Goal: Task Accomplishment & Management: Manage account settings

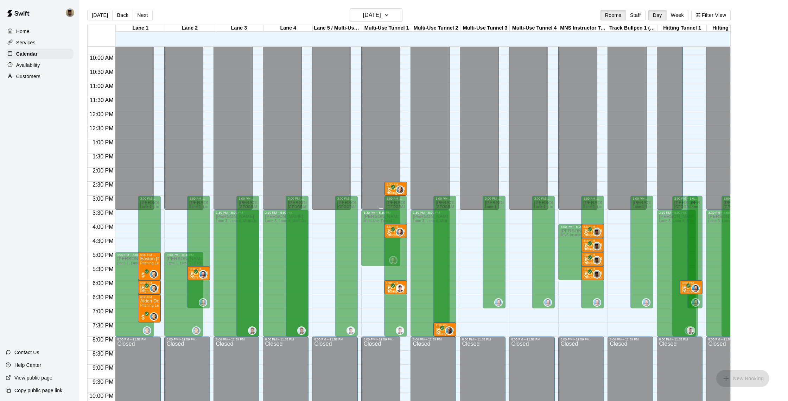
scroll to position [275, 0]
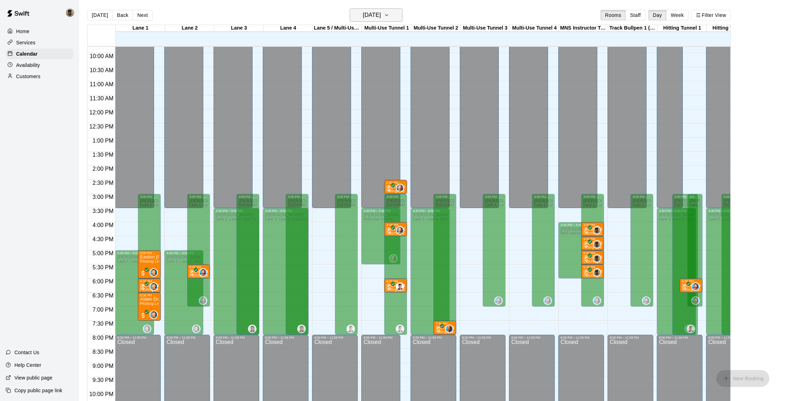
click at [390, 16] on icon "button" at bounding box center [387, 15] width 6 height 8
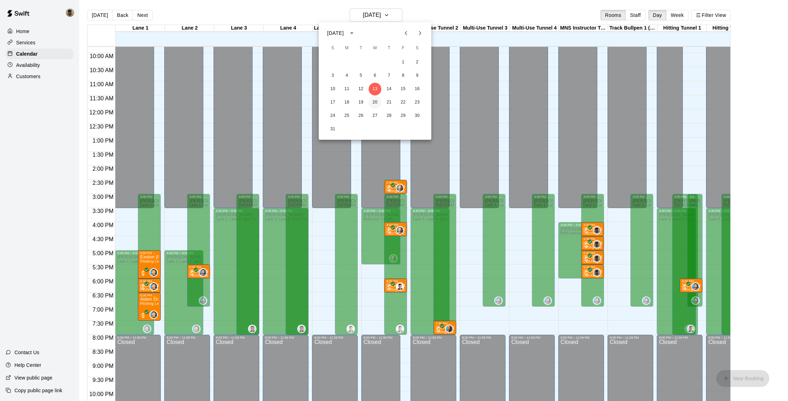
click at [374, 102] on button "20" at bounding box center [375, 102] width 13 height 13
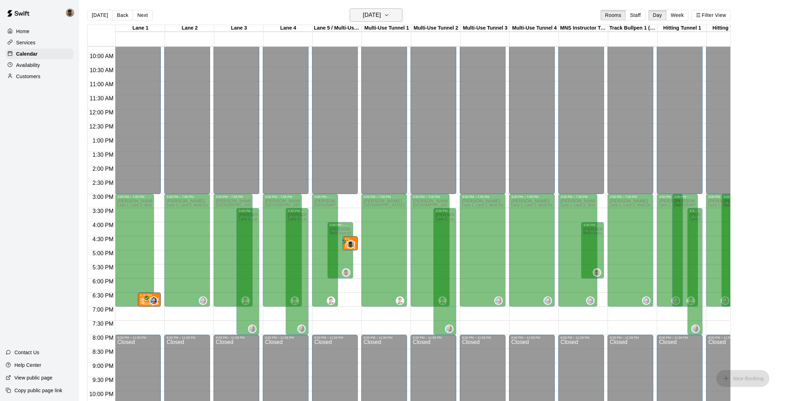
click at [390, 17] on icon "button" at bounding box center [387, 15] width 6 height 8
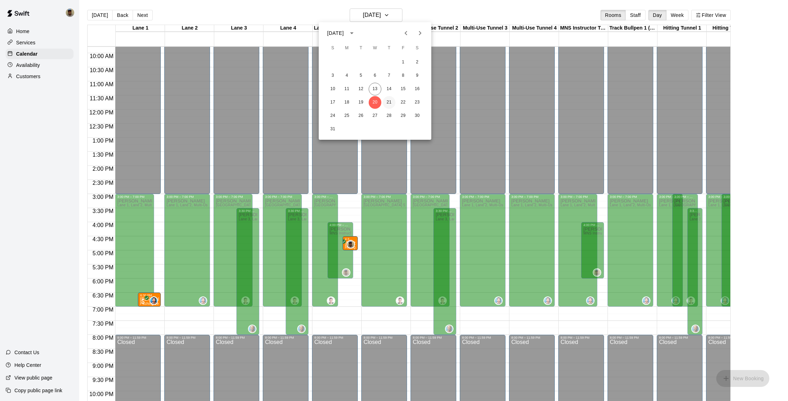
click at [389, 102] on button "21" at bounding box center [389, 102] width 13 height 13
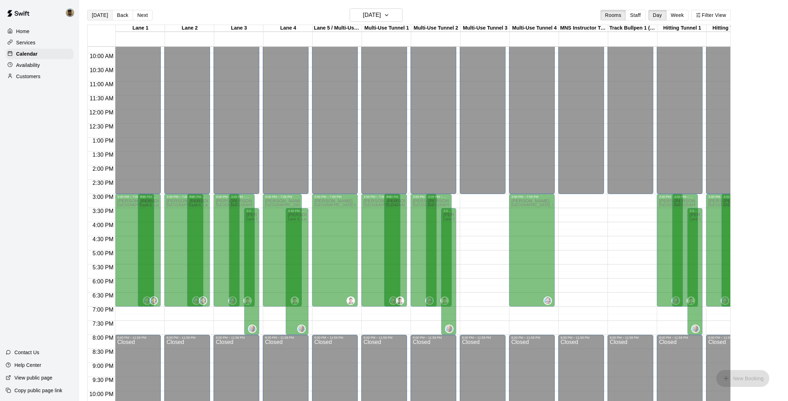
click at [105, 16] on button "[DATE]" at bounding box center [99, 15] width 25 height 11
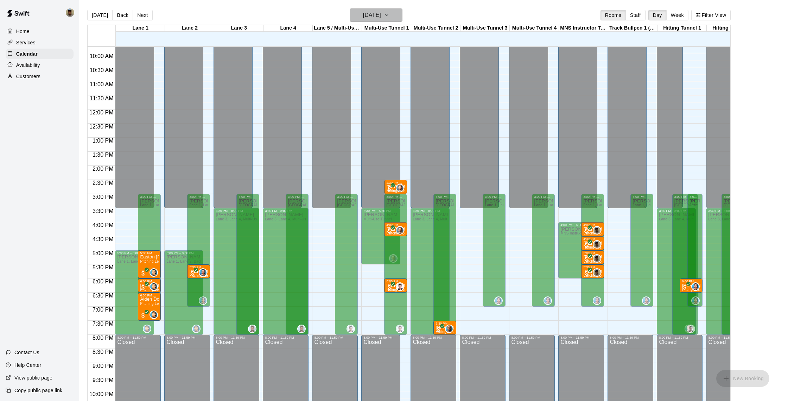
click at [388, 16] on icon "button" at bounding box center [386, 14] width 3 height 1
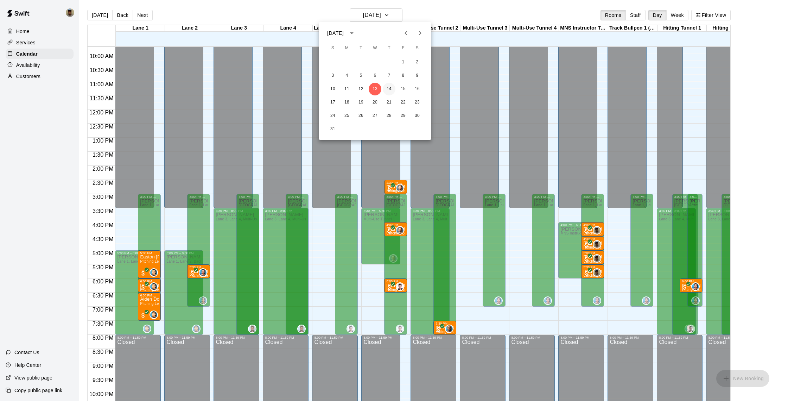
click at [390, 89] on button "14" at bounding box center [389, 89] width 13 height 13
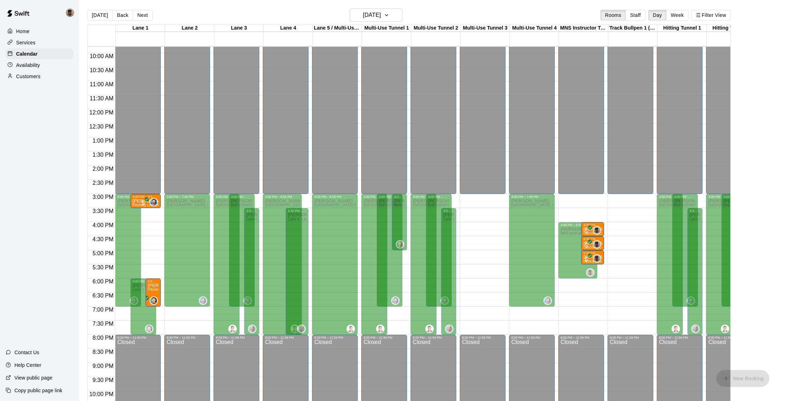
click at [43, 64] on div "Availability" at bounding box center [40, 65] width 68 height 11
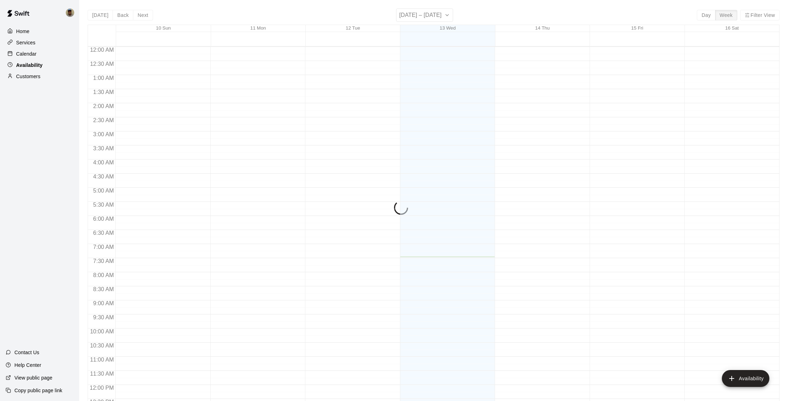
scroll to position [210, 0]
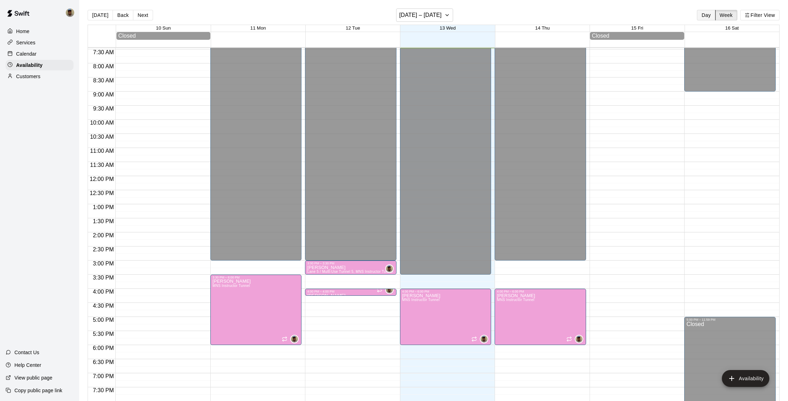
click at [705, 15] on button "Day" at bounding box center [706, 15] width 18 height 11
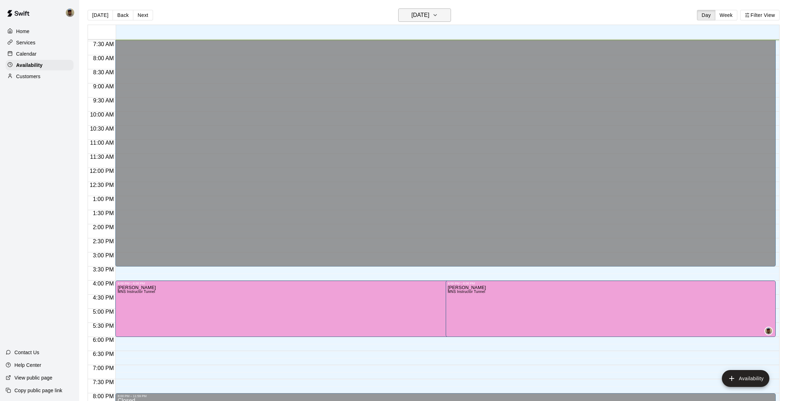
click at [438, 17] on icon "button" at bounding box center [436, 15] width 6 height 8
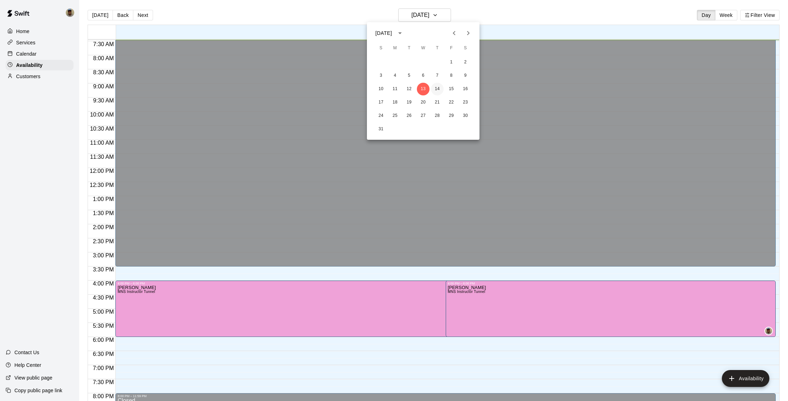
click at [438, 88] on button "14" at bounding box center [437, 89] width 13 height 13
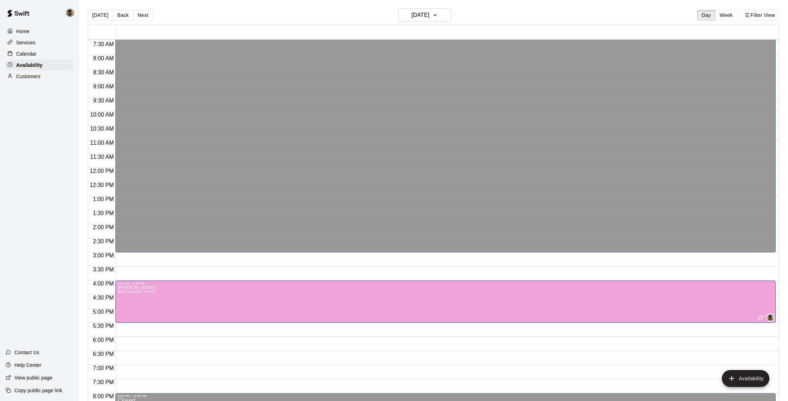
drag, startPoint x: 447, startPoint y: 336, endPoint x: 447, endPoint y: 327, distance: 8.8
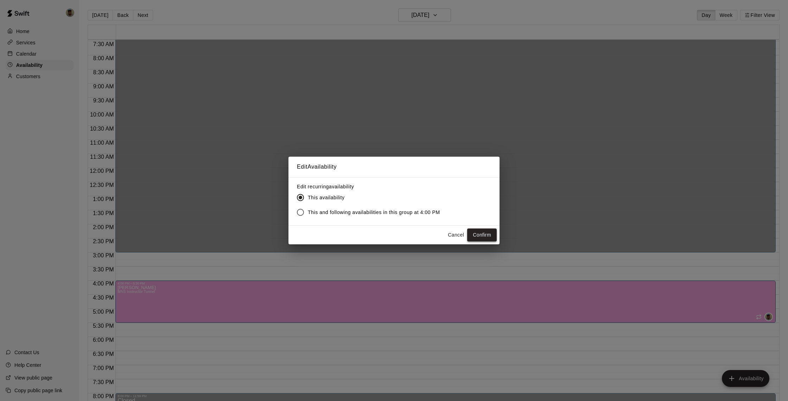
click at [480, 233] on button "Confirm" at bounding box center [482, 234] width 30 height 13
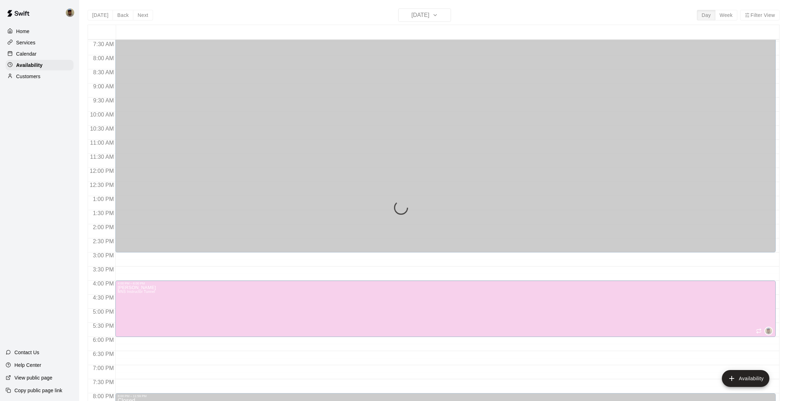
scroll to position [8, 0]
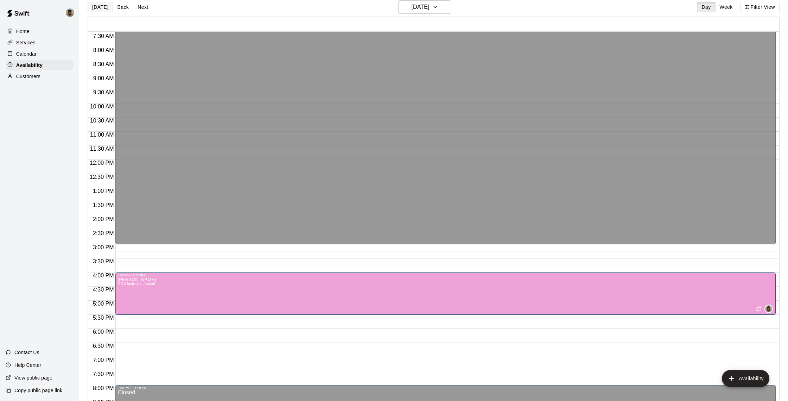
click at [103, 7] on button "[DATE]" at bounding box center [100, 7] width 25 height 11
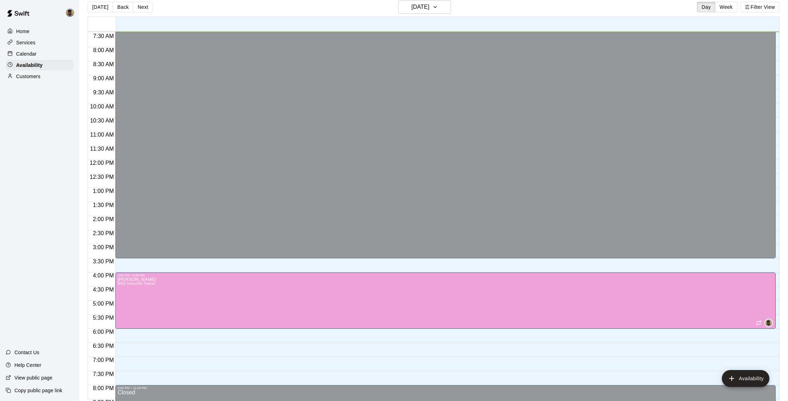
click at [29, 55] on p "Calendar" at bounding box center [26, 53] width 20 height 7
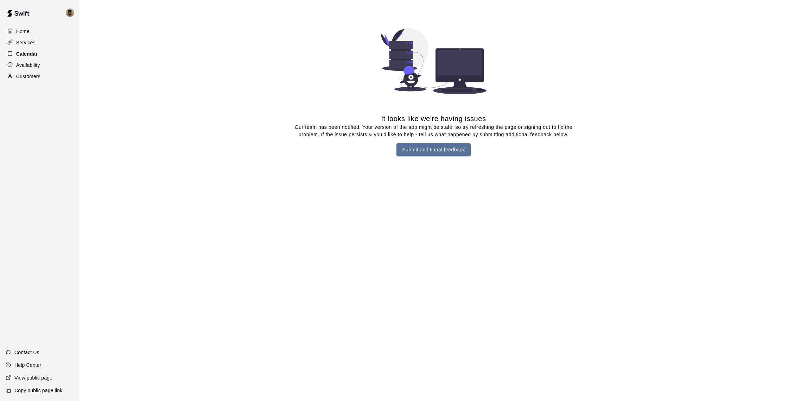
click at [29, 53] on p "Calendar" at bounding box center [26, 53] width 21 height 7
click at [23, 32] on p "Home" at bounding box center [22, 31] width 13 height 7
click at [31, 55] on p "Calendar" at bounding box center [26, 53] width 20 height 7
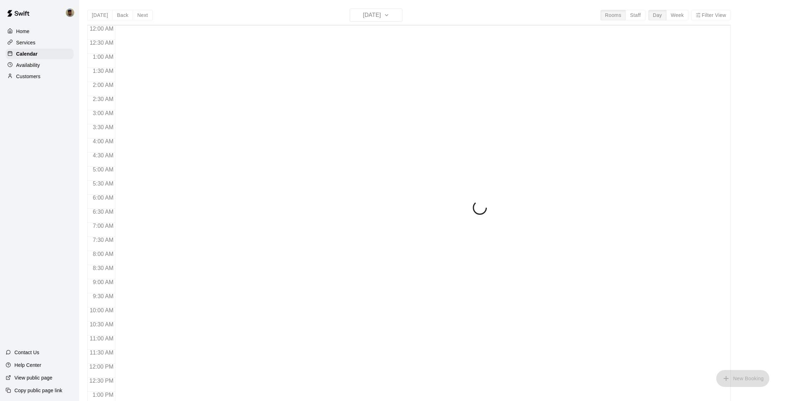
scroll to position [210, 0]
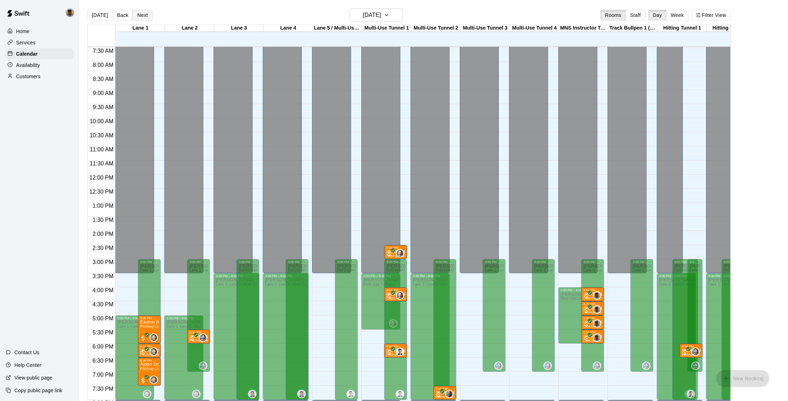
click at [143, 16] on button "Next" at bounding box center [143, 15] width 20 height 11
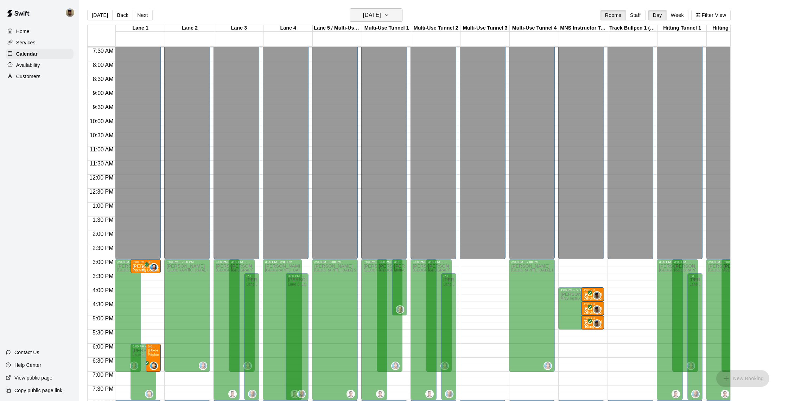
click at [390, 19] on icon "button" at bounding box center [387, 15] width 6 height 8
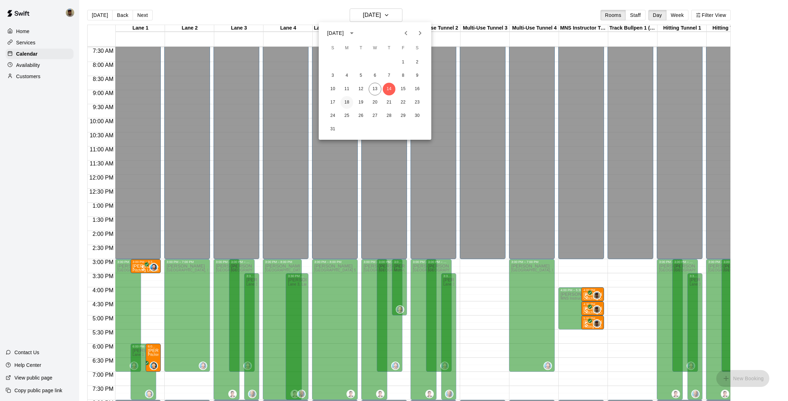
click at [348, 102] on button "18" at bounding box center [347, 102] width 13 height 13
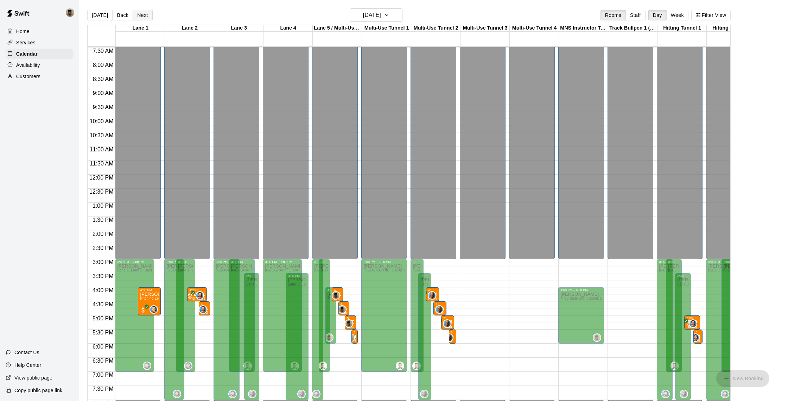
click at [144, 15] on button "Next" at bounding box center [143, 15] width 20 height 11
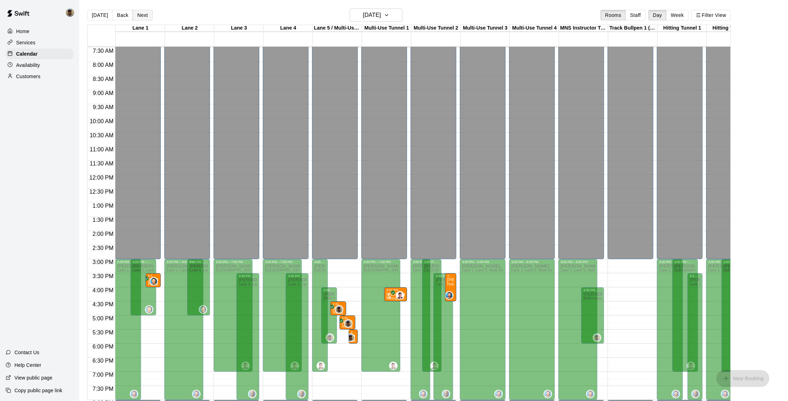
click at [141, 18] on button "Next" at bounding box center [143, 15] width 20 height 11
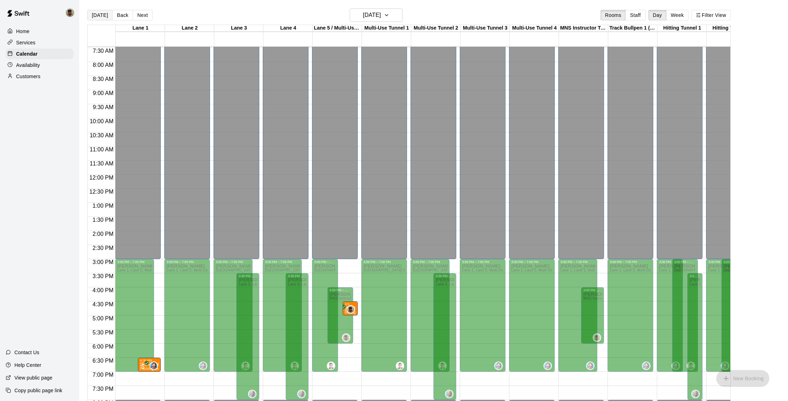
click at [101, 16] on button "[DATE]" at bounding box center [99, 15] width 25 height 11
